Goal: Task Accomplishment & Management: Use online tool/utility

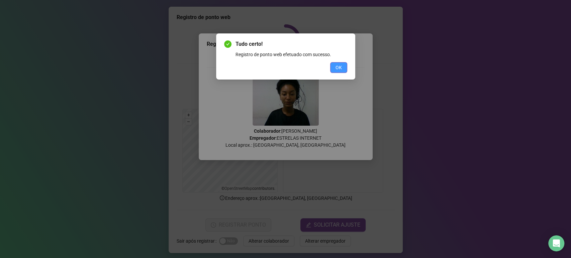
click at [341, 64] on span "OK" at bounding box center [339, 67] width 6 height 7
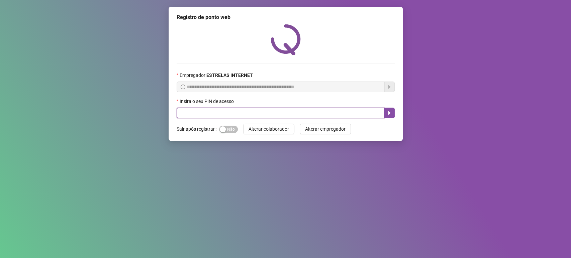
click at [302, 111] on input "text" at bounding box center [281, 113] width 208 height 11
type input "*****"
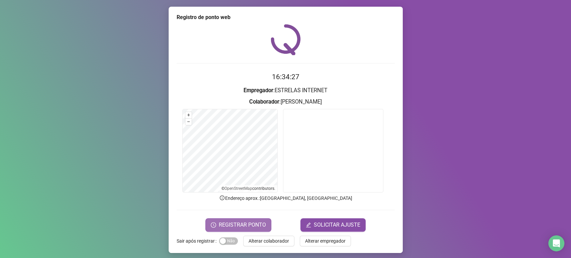
click at [233, 225] on span "REGISTRAR PONTO" at bounding box center [242, 225] width 47 height 8
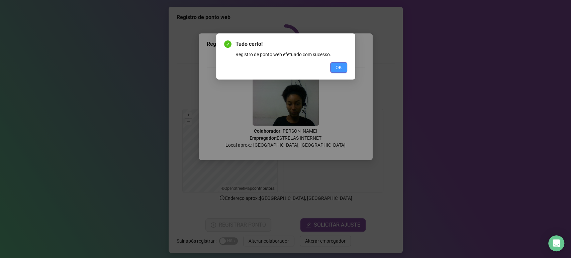
click at [341, 66] on span "OK" at bounding box center [339, 67] width 6 height 7
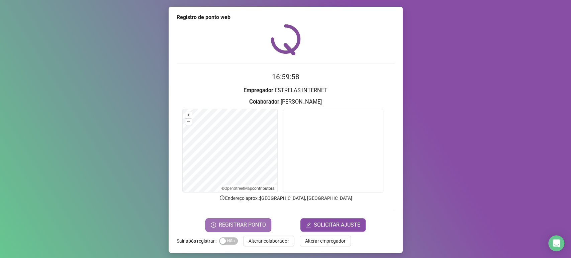
click at [260, 221] on button "REGISTRAR PONTO" at bounding box center [239, 225] width 66 height 13
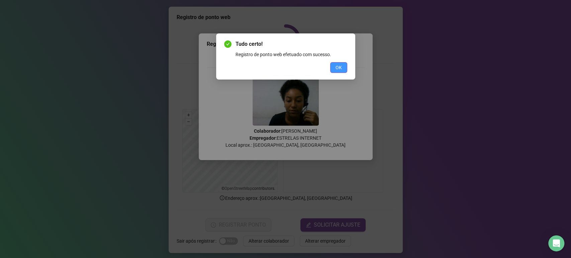
click at [345, 71] on button "OK" at bounding box center [338, 67] width 17 height 11
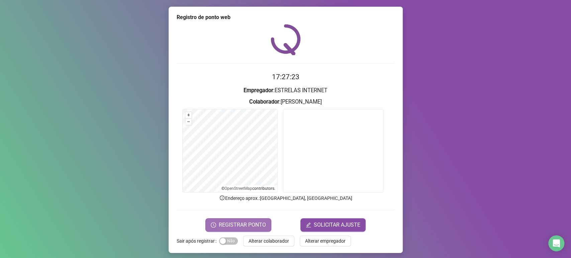
click at [253, 224] on span "REGISTRAR PONTO" at bounding box center [242, 225] width 47 height 8
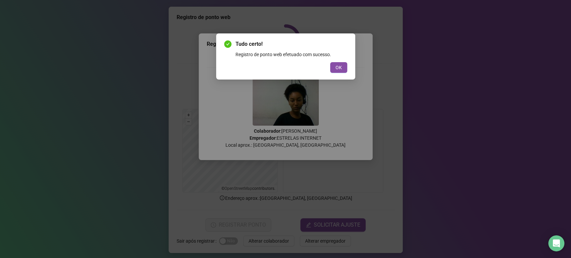
click at [81, 162] on div "Tudo certo! Registro de ponto web efetuado com sucesso. OK" at bounding box center [285, 129] width 571 height 258
click at [336, 66] on span "OK" at bounding box center [339, 67] width 6 height 7
